Goal: Task Accomplishment & Management: Manage account settings

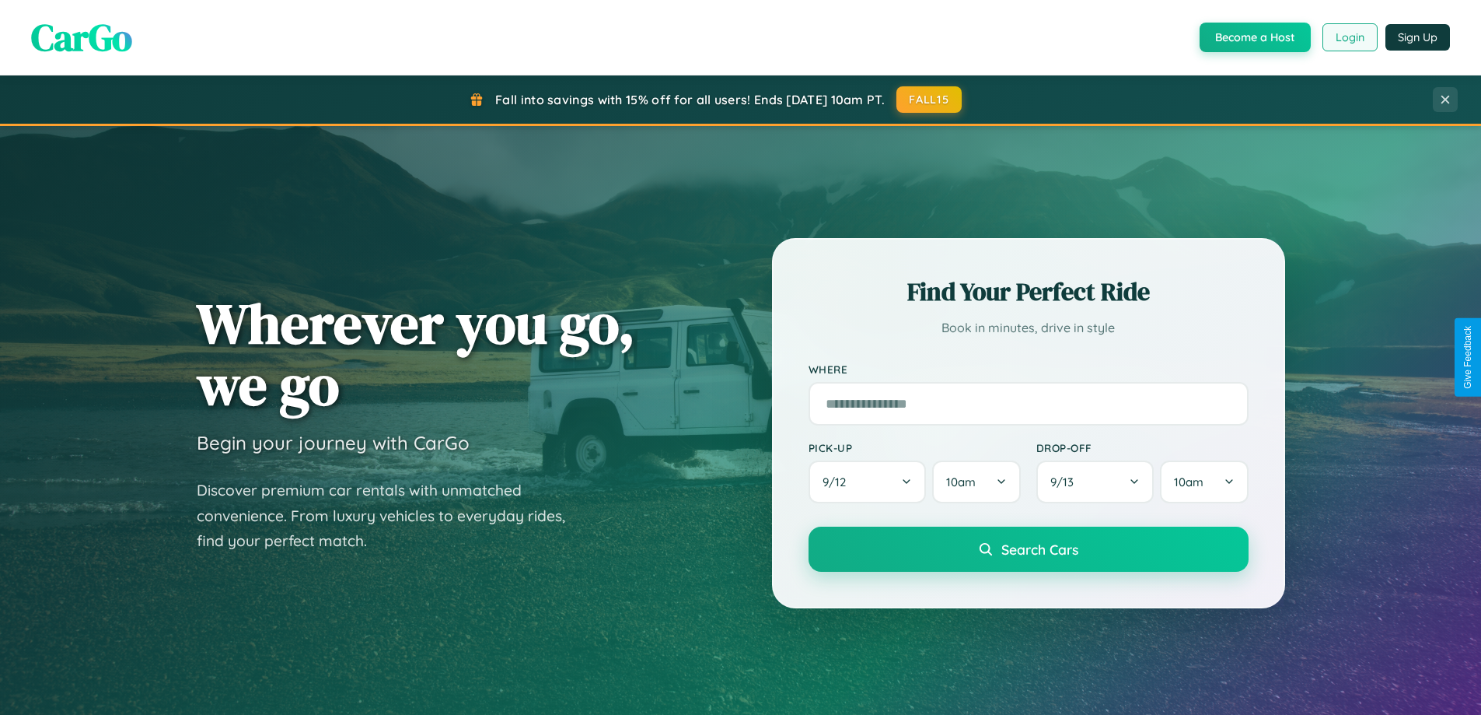
click at [1349, 37] on button "Login" at bounding box center [1349, 37] width 55 height 28
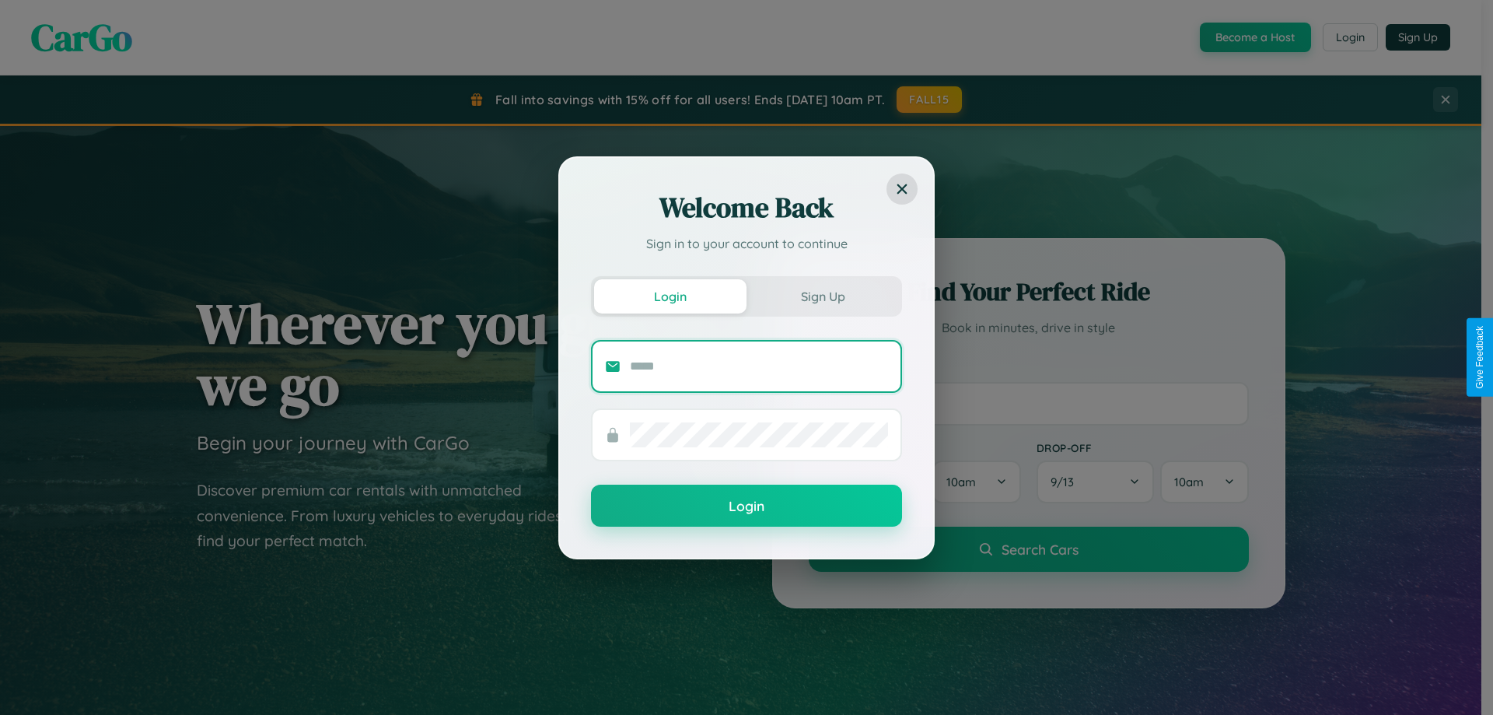
click at [759, 365] on input "text" at bounding box center [759, 366] width 258 height 25
type input "**********"
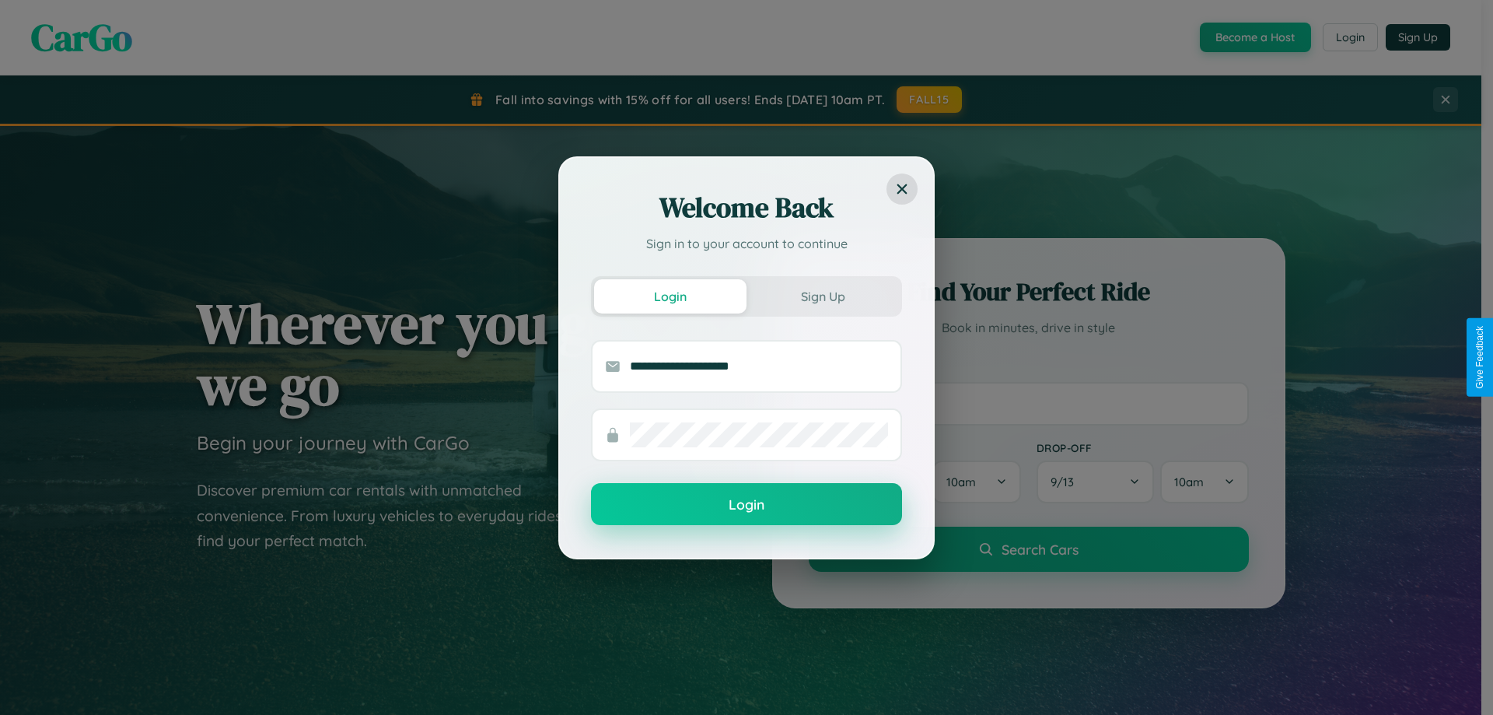
click at [746, 505] on button "Login" at bounding box center [746, 504] width 311 height 42
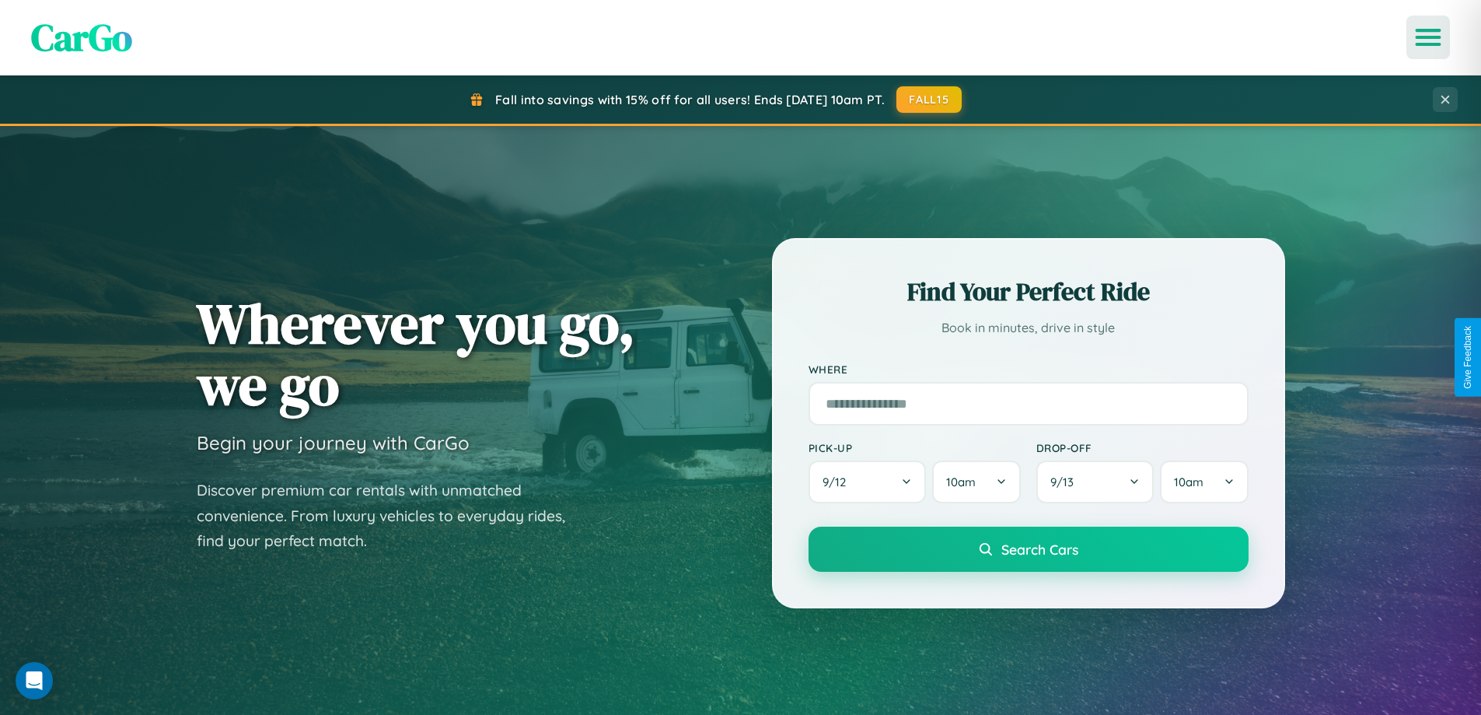
click at [1428, 37] on icon "Open menu" at bounding box center [1428, 37] width 23 height 14
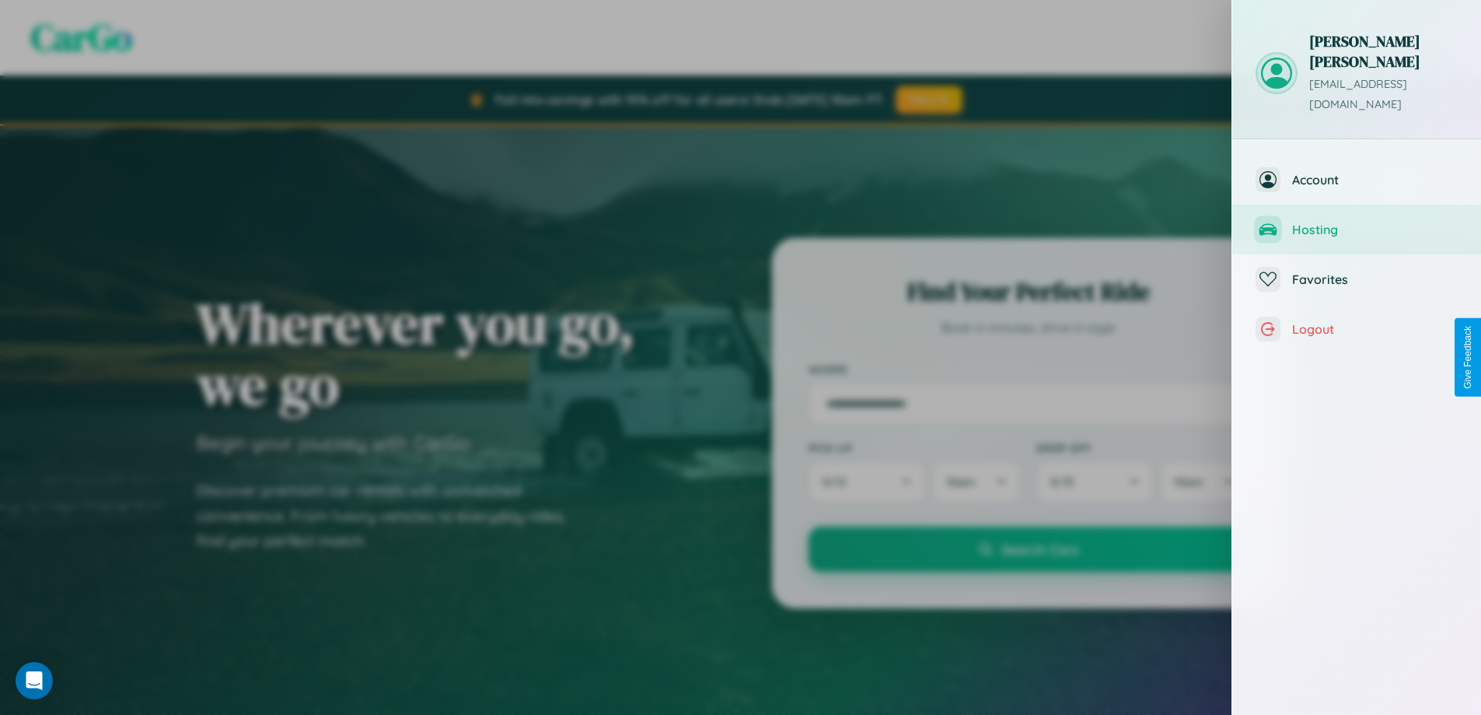
click at [1357, 222] on span "Hosting" at bounding box center [1375, 230] width 166 height 16
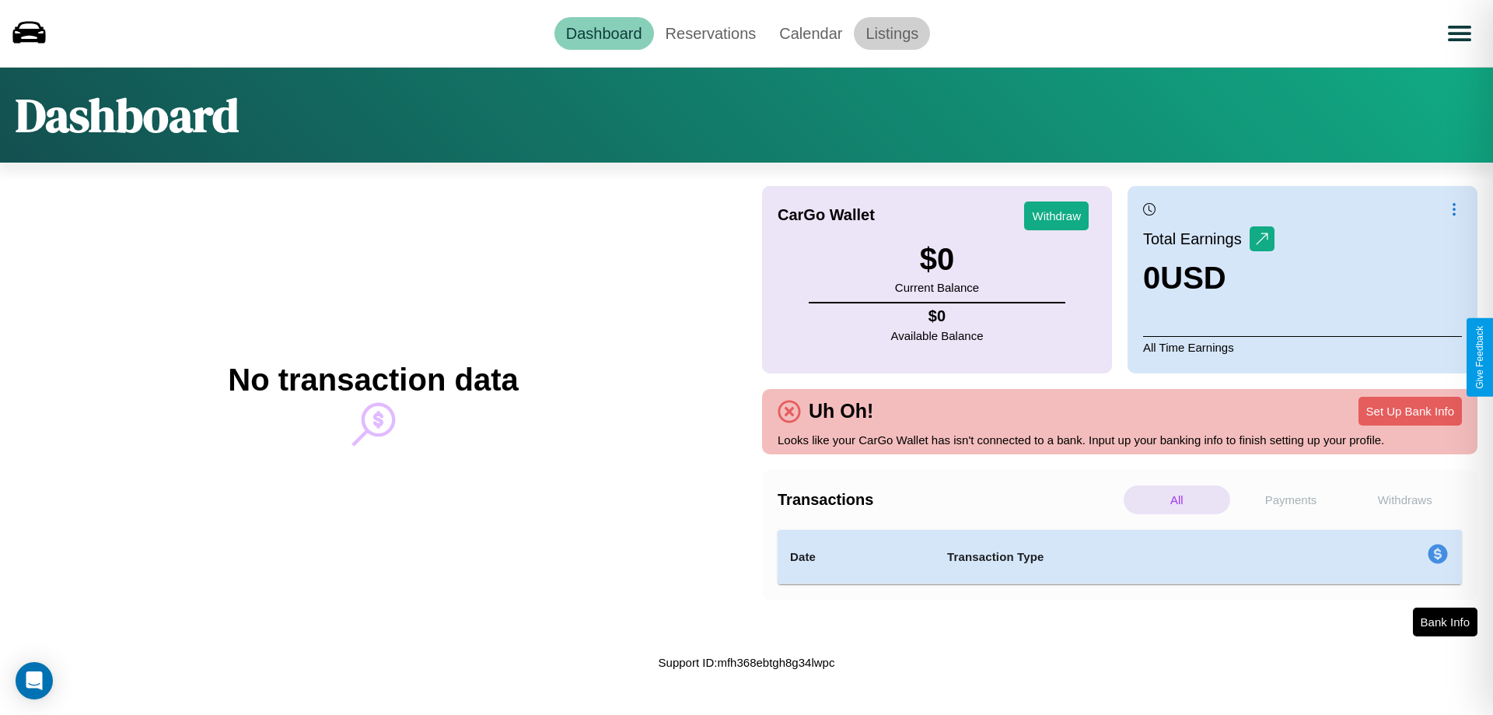
click at [892, 33] on link "Listings" at bounding box center [892, 33] width 76 height 33
